Goal: Use online tool/utility: Utilize a website feature to perform a specific function

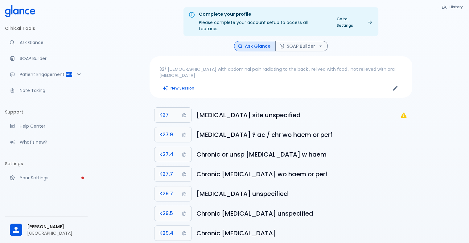
click at [370, 66] on p "32/ [DEMOGRAPHIC_DATA] with abdominal pain radiating to the back , relived with…" at bounding box center [280, 72] width 243 height 12
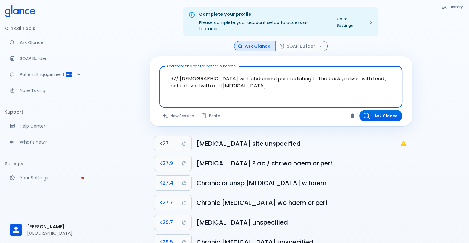
drag, startPoint x: 223, startPoint y: 82, endPoint x: 163, endPoint y: 68, distance: 62.0
click at [163, 68] on div "32/ [DEMOGRAPHIC_DATA] with abdominal pain radiating to the back , relived with…" at bounding box center [280, 87] width 243 height 42
paste textarea "[DEMOGRAPHIC_DATA] pt found accidentally lump in her throat she did tsh was nor…"
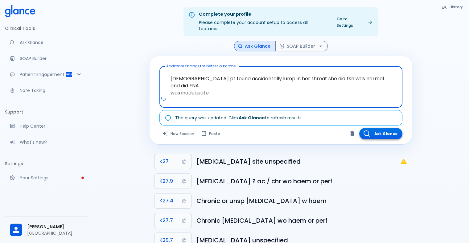
type textarea "[DEMOGRAPHIC_DATA] pt found accidentally lump in her throat she did tsh was nor…"
click at [384, 128] on button "Ask Glance" at bounding box center [380, 133] width 43 height 11
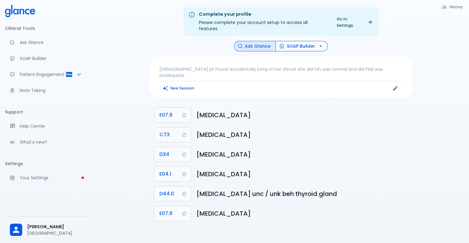
click at [310, 41] on button "SOAP Builder" at bounding box center [301, 46] width 52 height 11
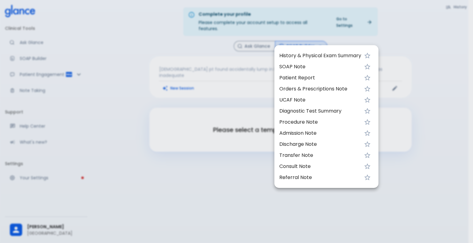
click at [306, 55] on span "History & Physical Exam Summary" at bounding box center [320, 55] width 82 height 7
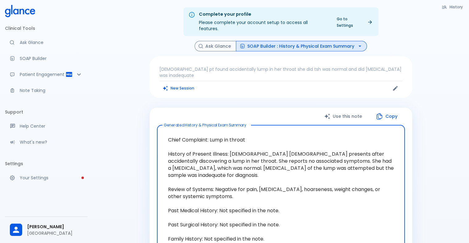
click at [310, 41] on button "SOAP Builder : History & Physical Exam Summary" at bounding box center [301, 46] width 131 height 11
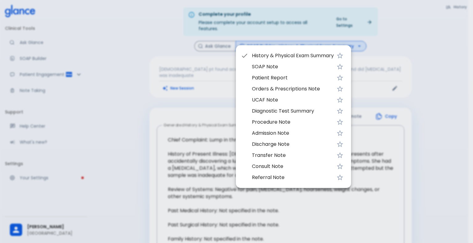
click at [279, 66] on span "SOAP Note" at bounding box center [293, 66] width 82 height 7
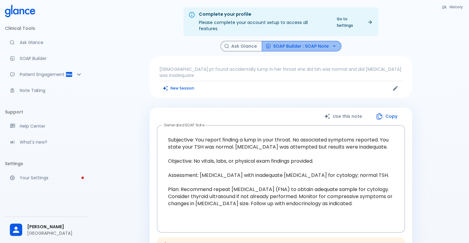
click at [306, 43] on button "SOAP Builder : SOAP Note" at bounding box center [301, 46] width 79 height 11
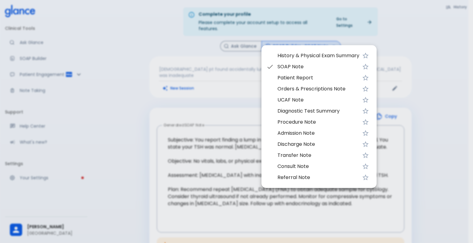
click at [286, 98] on span "UCAF Note" at bounding box center [319, 99] width 82 height 7
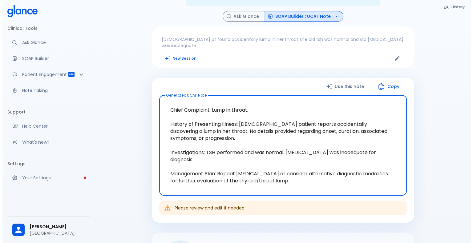
scroll to position [31, 0]
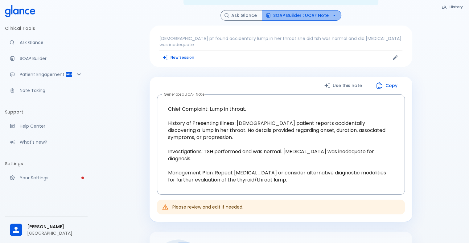
click at [310, 10] on button "SOAP Builder : UCAF Note" at bounding box center [301, 15] width 79 height 11
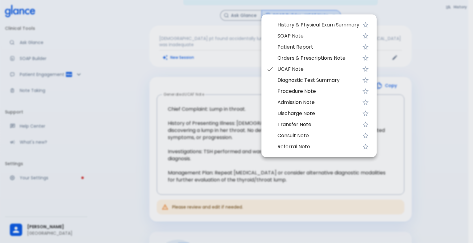
click at [301, 82] on span "Diagnostic Test Summary" at bounding box center [319, 80] width 82 height 7
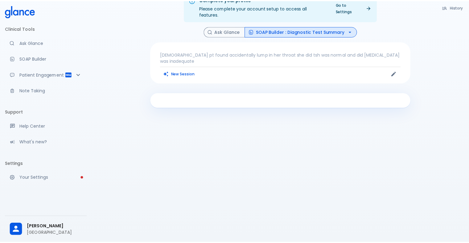
scroll to position [15, 0]
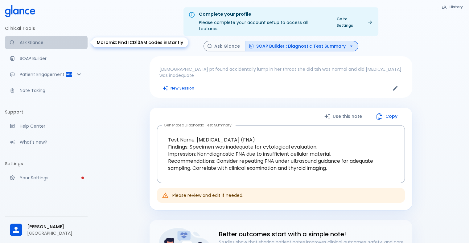
click at [34, 43] on p "Ask Glance" at bounding box center [51, 42] width 63 height 6
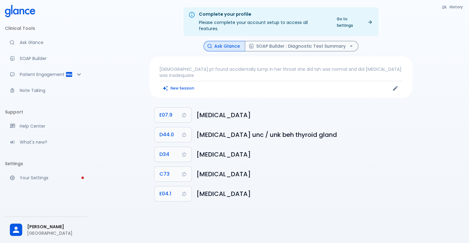
click at [238, 66] on p "[DEMOGRAPHIC_DATA] pt found accidentally lump in her throat she did tsh was nor…" at bounding box center [280, 72] width 243 height 12
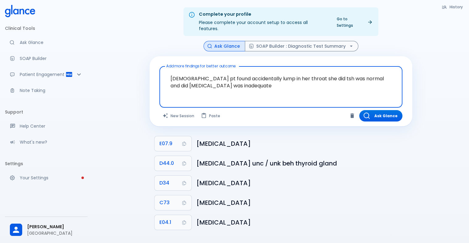
drag, startPoint x: 269, startPoint y: 79, endPoint x: 152, endPoint y: 66, distance: 118.0
click at [152, 66] on div "Add more findings for better outcome [DEMOGRAPHIC_DATA] pt found accidentally l…" at bounding box center [280, 91] width 262 height 70
drag, startPoint x: 177, startPoint y: 61, endPoint x: 171, endPoint y: 88, distance: 28.1
click at [171, 88] on textarea "[DEMOGRAPHIC_DATA] pt found accidentally lump in her throat she did tsh was nor…" at bounding box center [281, 82] width 234 height 26
click at [294, 82] on textarea "[DEMOGRAPHIC_DATA] pt found accidentally lump in her throat she did tsh was nor…" at bounding box center [281, 82] width 234 height 26
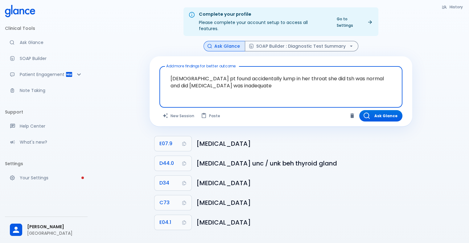
click at [284, 73] on textarea "[DEMOGRAPHIC_DATA] pt found accidentally lump in her throat she did tsh was nor…" at bounding box center [281, 82] width 234 height 26
click at [264, 78] on textarea "[DEMOGRAPHIC_DATA] pt found accidentally lump in her throat she did tsh was nor…" at bounding box center [281, 82] width 234 height 26
drag, startPoint x: 274, startPoint y: 80, endPoint x: 154, endPoint y: 67, distance: 120.6
click at [154, 67] on div "Add more findings for better outcome [DEMOGRAPHIC_DATA] pt found accidentally l…" at bounding box center [280, 91] width 262 height 70
paste textarea "[DEMOGRAPHIC_DATA] [DEMOGRAPHIC_DATA] presented with a left breast mass. US and…"
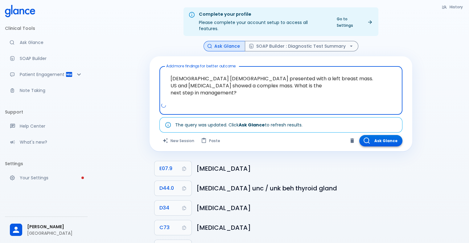
type textarea "[DEMOGRAPHIC_DATA] [DEMOGRAPHIC_DATA] presented with a left breast mass. US and…"
click at [379, 135] on button "Ask Glance" at bounding box center [380, 140] width 43 height 11
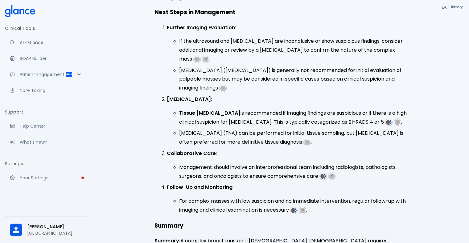
scroll to position [290, 0]
click at [384, 237] on p "Summary: A complex breast mass in a [DEMOGRAPHIC_DATA] [DEMOGRAPHIC_DATA] requi…" at bounding box center [280, 246] width 253 height 18
drag, startPoint x: 226, startPoint y: 218, endPoint x: 321, endPoint y: 218, distance: 95.2
click at [321, 237] on p "Summary: A complex breast mass in a [DEMOGRAPHIC_DATA] [DEMOGRAPHIC_DATA] requi…" at bounding box center [280, 246] width 253 height 18
click at [341, 223] on div "Complex or Suspicious No or Suspicious Findings Specific case and suspicion Not…" at bounding box center [280, 46] width 262 height 436
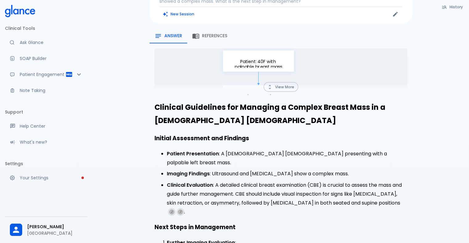
scroll to position [0, 0]
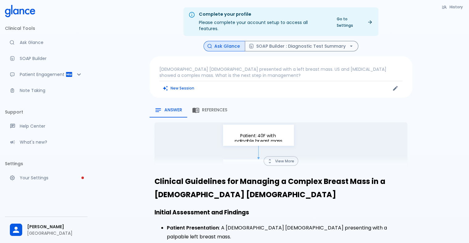
click at [280, 156] on button "View More" at bounding box center [280, 161] width 34 height 10
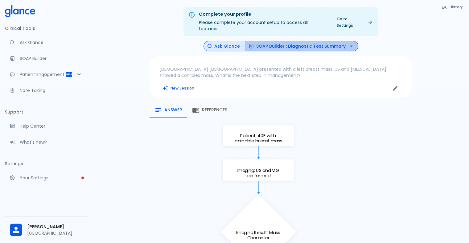
click at [318, 41] on button "SOAP Builder : Diagnostic Test Summary" at bounding box center [301, 46] width 113 height 11
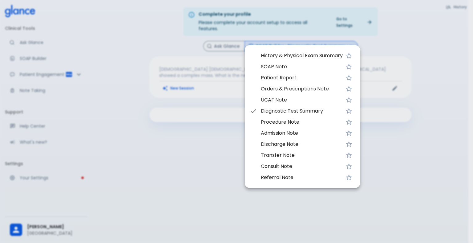
click at [282, 56] on span "History & Physical Exam Summary" at bounding box center [302, 55] width 82 height 7
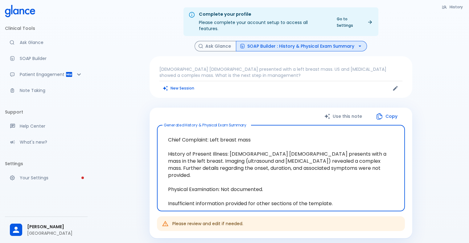
click at [328, 41] on button "SOAP Builder : History & Physical Exam Summary" at bounding box center [301, 46] width 131 height 11
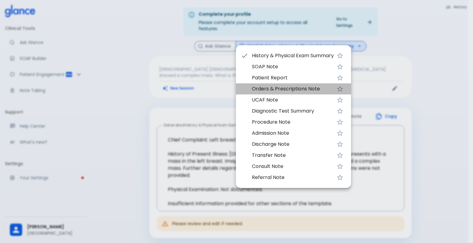
click at [292, 88] on span "Orders & Prescriptions Note" at bounding box center [293, 88] width 82 height 7
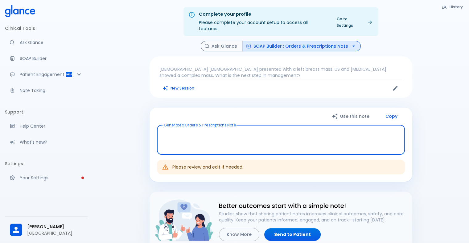
type textarea "Imaging Orders: Ultrasound-guided [MEDICAL_DATA], left breast, further characte…"
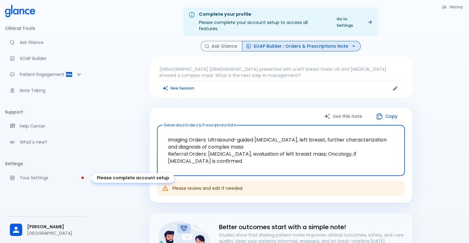
click at [72, 173] on link "Your Settings" at bounding box center [46, 178] width 83 height 14
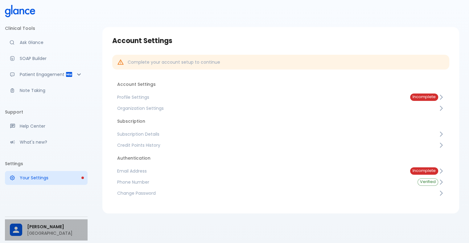
click at [55, 228] on span "[PERSON_NAME]" at bounding box center [54, 227] width 55 height 6
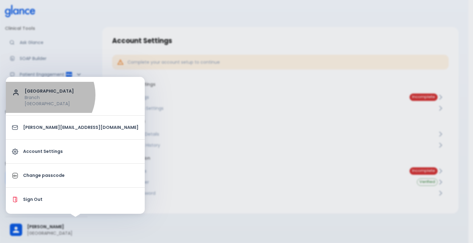
click at [49, 95] on p "Branch" at bounding box center [82, 98] width 114 height 6
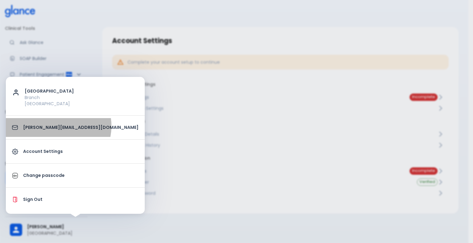
click at [58, 126] on p "[PERSON_NAME][EMAIL_ADDRESS][DOMAIN_NAME]" at bounding box center [81, 127] width 116 height 6
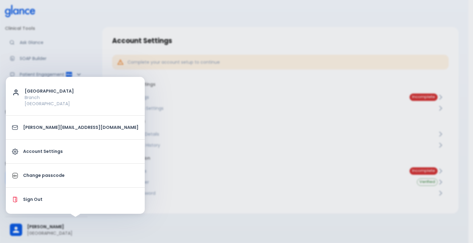
click at [42, 155] on link "Account Settings" at bounding box center [75, 151] width 139 height 19
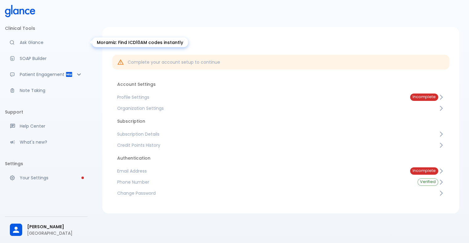
click at [23, 41] on p "Ask Glance" at bounding box center [51, 42] width 63 height 6
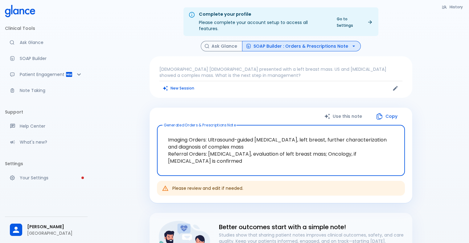
click at [15, 9] on icon at bounding box center [20, 11] width 30 height 12
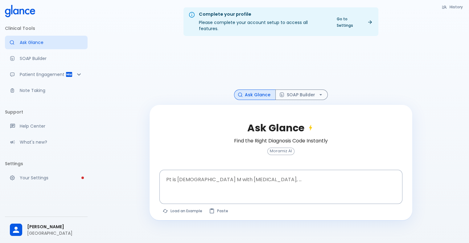
click at [15, 9] on icon at bounding box center [20, 11] width 30 height 12
click at [453, 8] on button "History" at bounding box center [452, 6] width 28 height 9
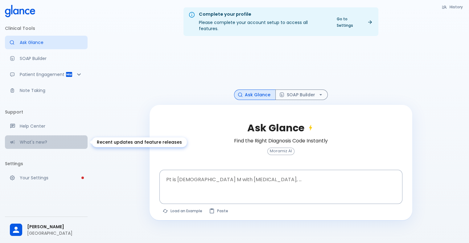
click at [42, 140] on p "What's new?" at bounding box center [51, 142] width 63 height 6
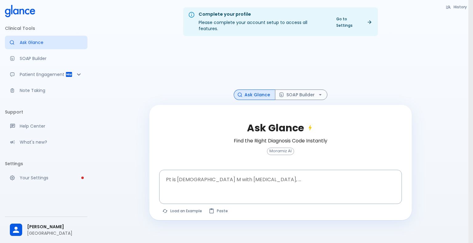
drag, startPoint x: 424, startPoint y: 38, endPoint x: 336, endPoint y: 48, distance: 87.7
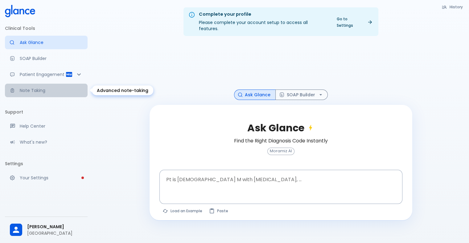
click at [31, 91] on p "Note Taking" at bounding box center [51, 90] width 63 height 6
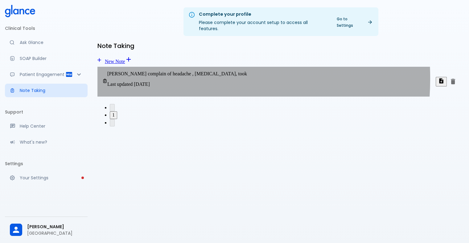
click at [150, 82] on time "[DATE]" at bounding box center [142, 84] width 16 height 5
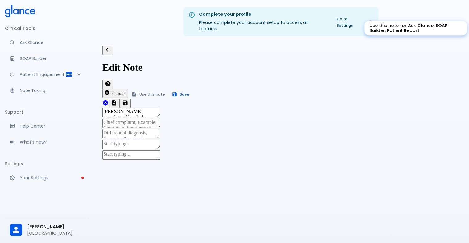
click at [168, 90] on button "Use this note" at bounding box center [148, 94] width 40 height 9
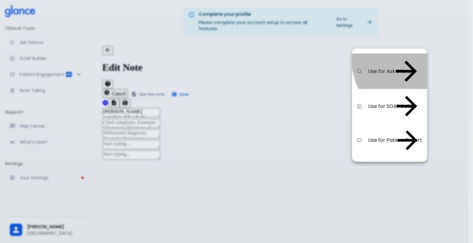
click at [391, 68] on span "Use for Ask Glance" at bounding box center [379, 71] width 22 height 7
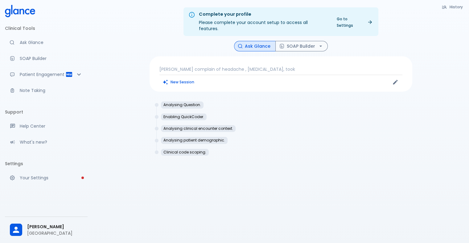
click at [293, 66] on p "[PERSON_NAME] complain of headache , [MEDICAL_DATA], took" at bounding box center [280, 69] width 243 height 6
